Goal: Task Accomplishment & Management: Manage account settings

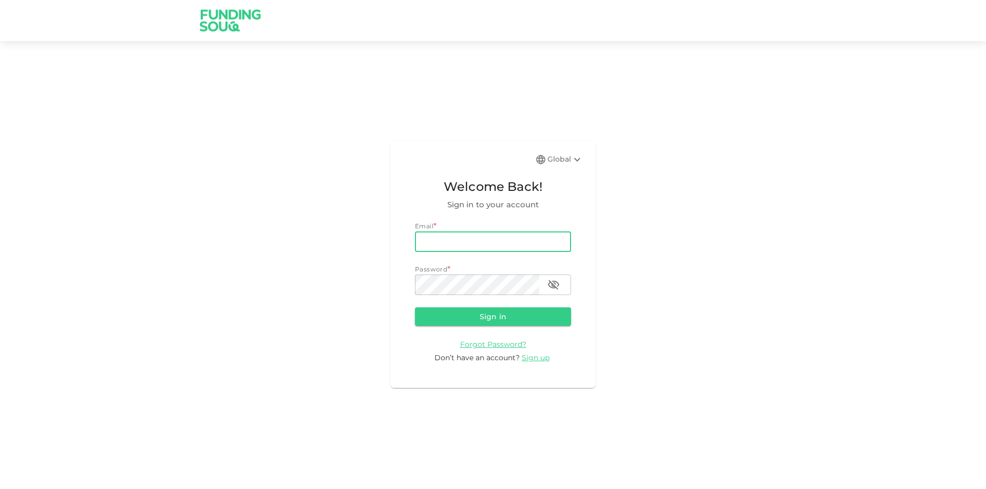
click at [505, 244] on input "email" at bounding box center [493, 242] width 156 height 21
type input "[PERSON_NAME][EMAIL_ADDRESS][PERSON_NAME][DOMAIN_NAME]"
click at [415, 308] on button "Sign in" at bounding box center [493, 317] width 156 height 18
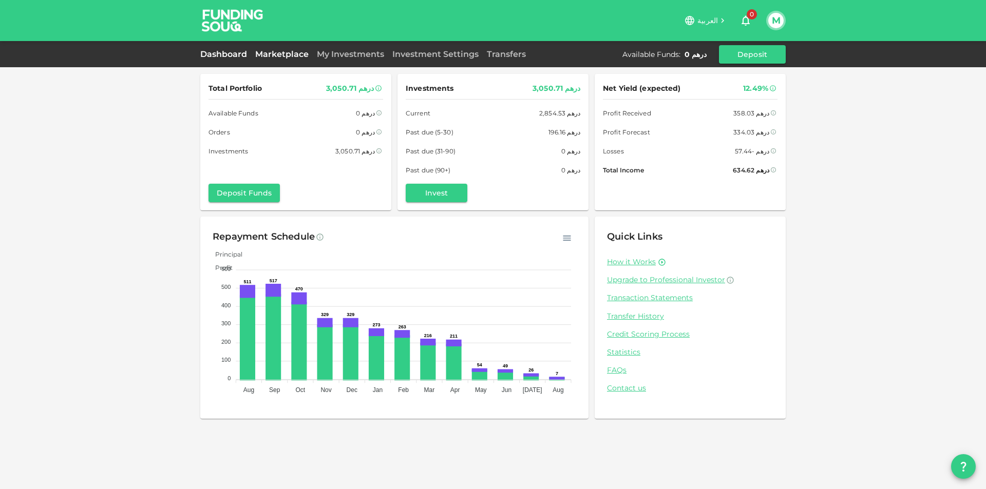
click at [288, 58] on link "Marketplace" at bounding box center [282, 54] width 62 height 10
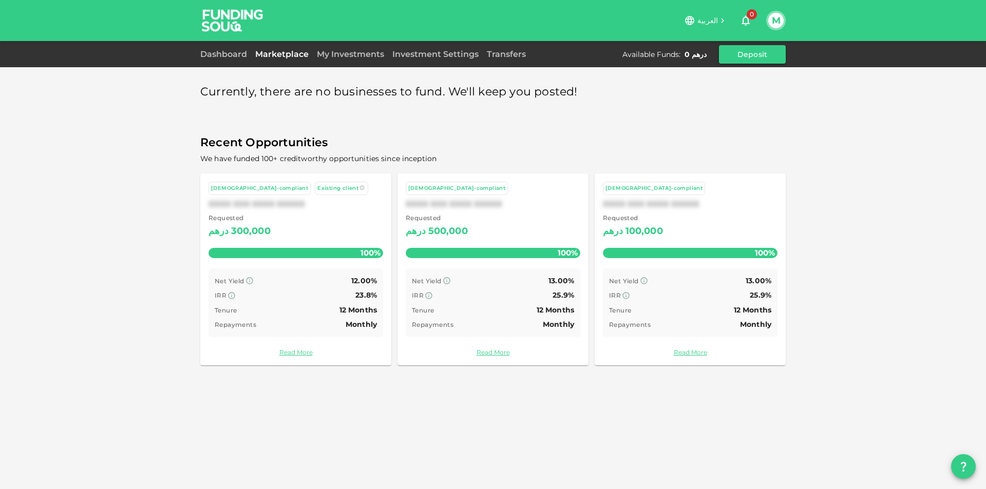
click at [363, 49] on div "My Investments" at bounding box center [350, 54] width 75 height 12
click at [362, 54] on link "My Investments" at bounding box center [350, 54] width 75 height 10
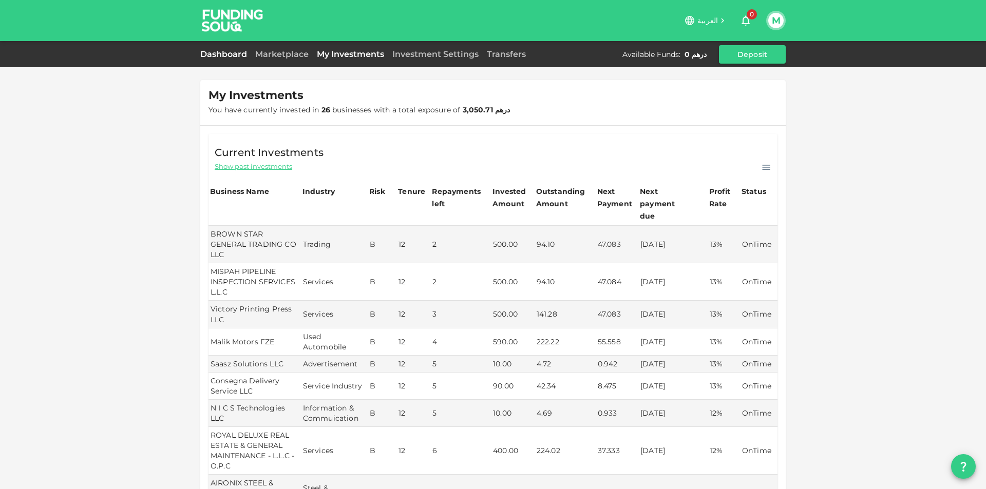
click at [233, 56] on link "Dashboard" at bounding box center [225, 54] width 51 height 10
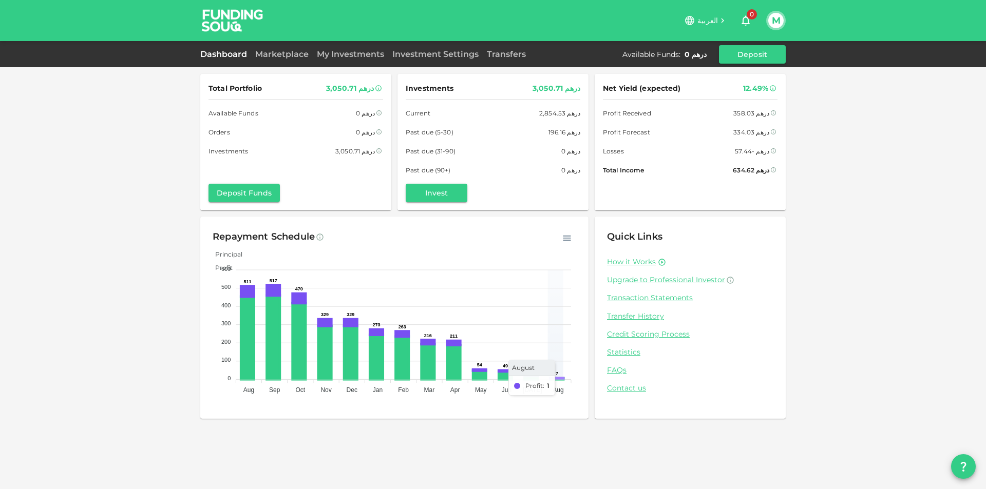
click at [554, 378] on icon at bounding box center [556, 378] width 13 height 0
click at [766, 19] on div "العربية 0 M" at bounding box center [525, 20] width 521 height 21
click at [774, 22] on button "M" at bounding box center [775, 20] width 15 height 15
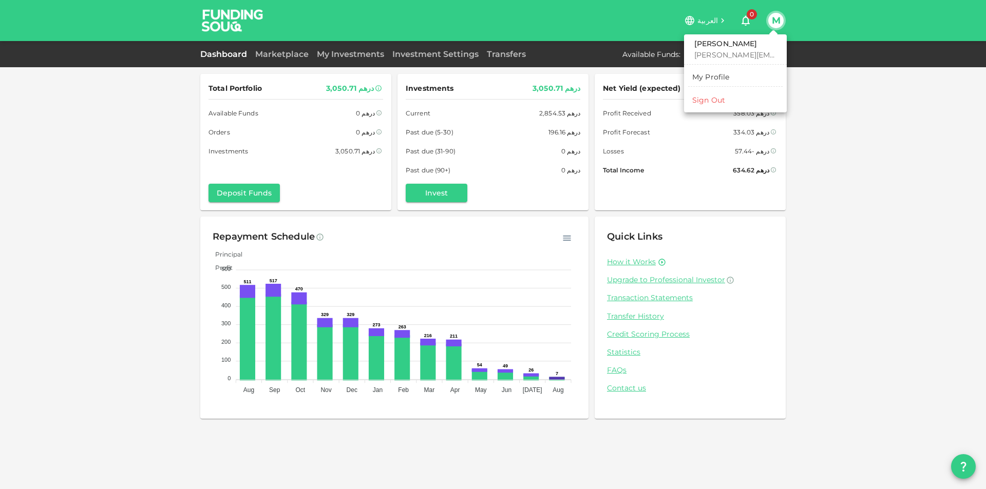
click at [737, 102] on li "Sign Out" at bounding box center [735, 100] width 94 height 16
